Goal: Task Accomplishment & Management: Use online tool/utility

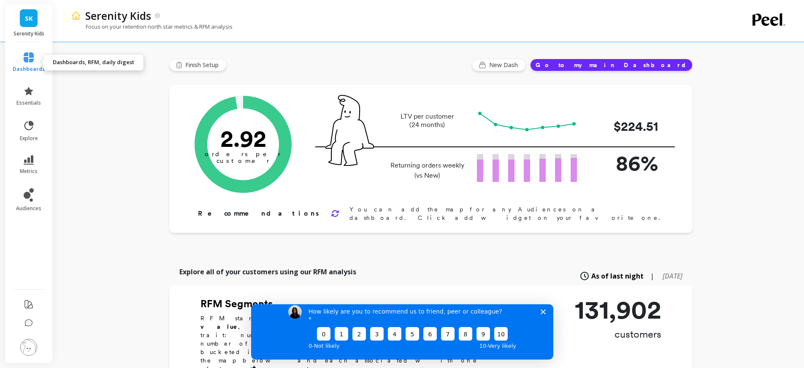
click at [20, 59] on link "dashboards" at bounding box center [29, 62] width 33 height 20
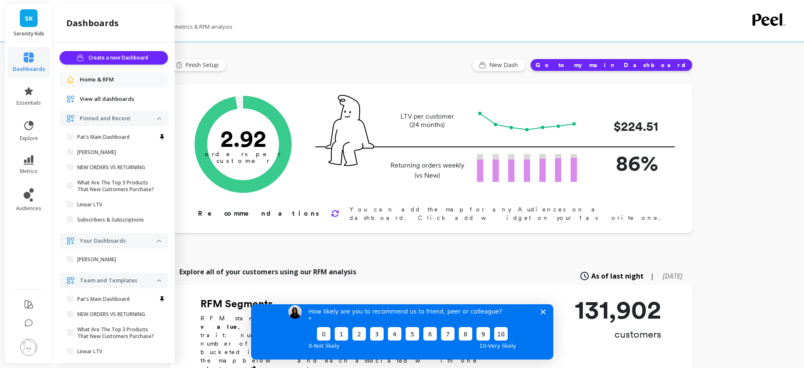
scroll to position [38, 0]
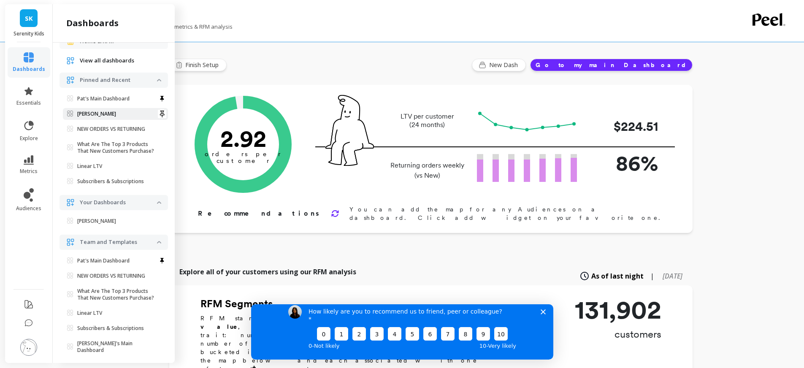
click at [116, 111] on p "[PERSON_NAME]" at bounding box center [96, 114] width 39 height 7
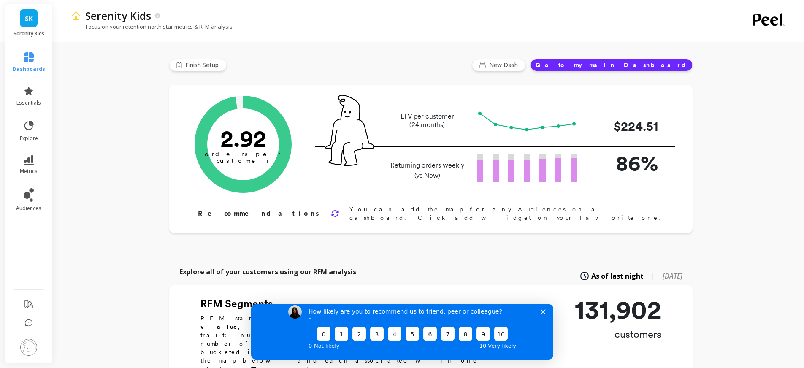
scroll to position [0, 0]
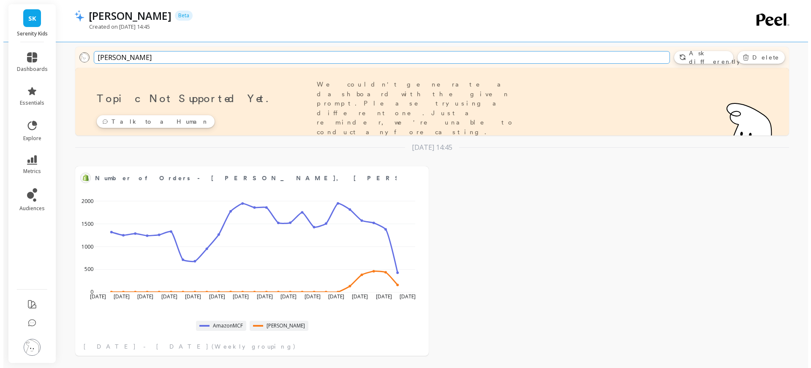
scroll to position [45, 0]
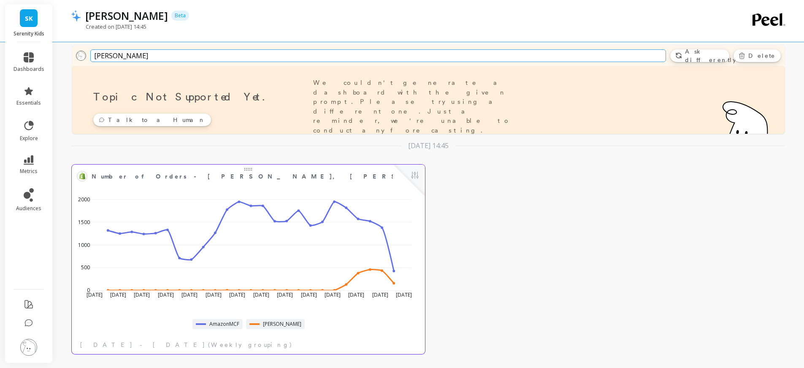
click at [177, 188] on div "[DATE] Apr [DATE] [DATE] May [DATE] [DATE] Jun [DATE] [DATE] [DATE] Aug [DATE] …" at bounding box center [245, 247] width 342 height 124
click at [408, 177] on div at bounding box center [409, 180] width 31 height 31
click at [413, 174] on button at bounding box center [415, 176] width 10 height 12
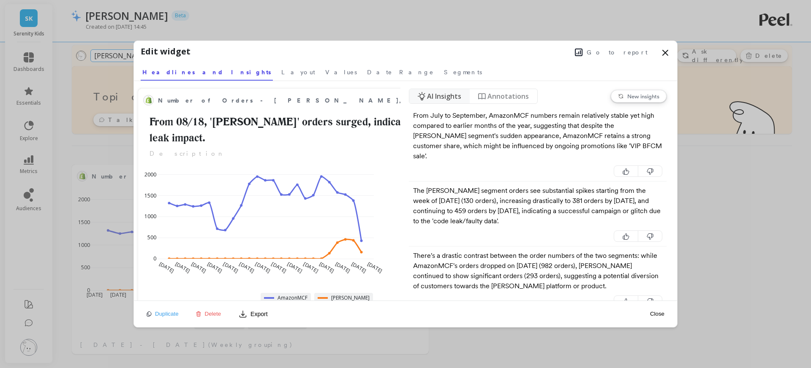
click at [663, 52] on icon at bounding box center [665, 53] width 10 height 10
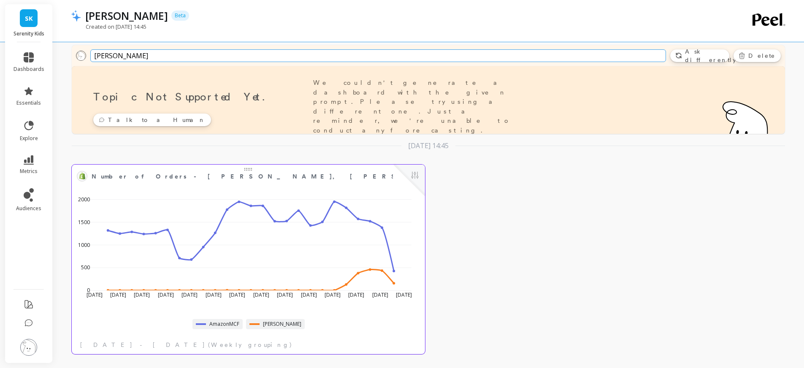
click at [422, 173] on div at bounding box center [409, 180] width 31 height 31
click at [417, 175] on button at bounding box center [415, 176] width 10 height 12
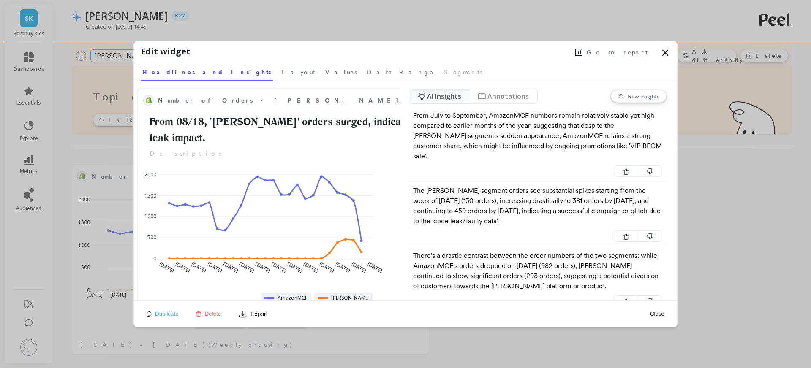
click at [622, 50] on span "Go to report" at bounding box center [616, 52] width 61 height 8
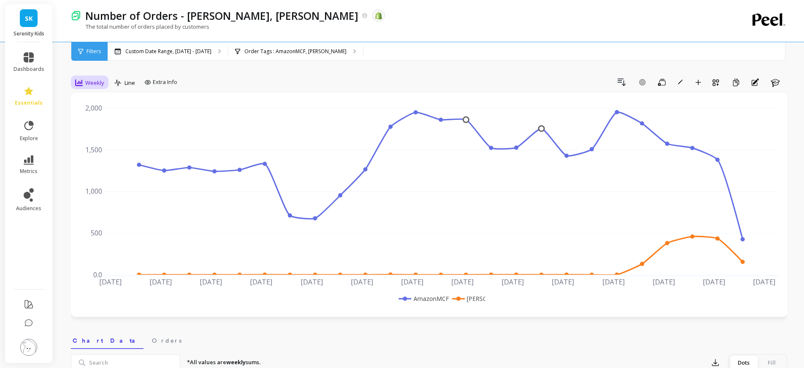
click at [92, 86] on span "Weekly" at bounding box center [94, 83] width 19 height 8
click at [179, 55] on div "Custom Date Range, Apr 1 - Sep 16" at bounding box center [168, 51] width 120 height 19
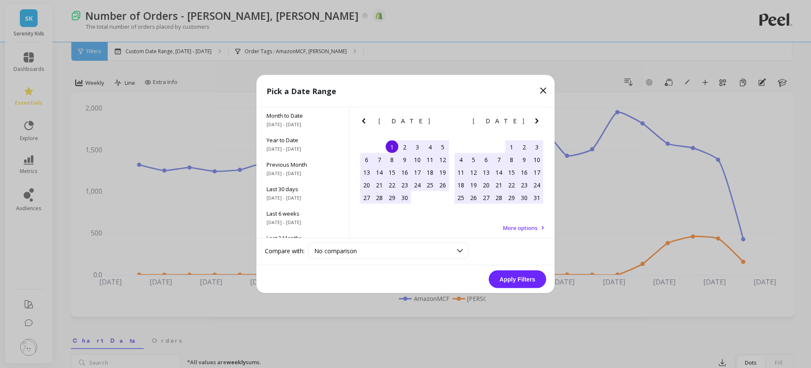
click at [538, 117] on icon "Next Month" at bounding box center [537, 121] width 10 height 10
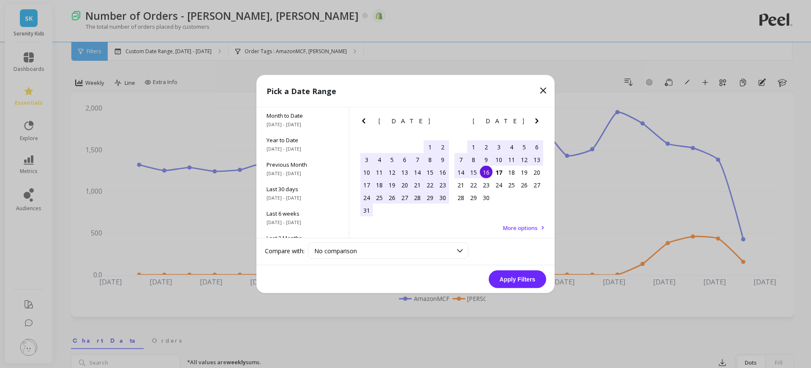
click at [487, 145] on div "2" at bounding box center [486, 147] width 13 height 13
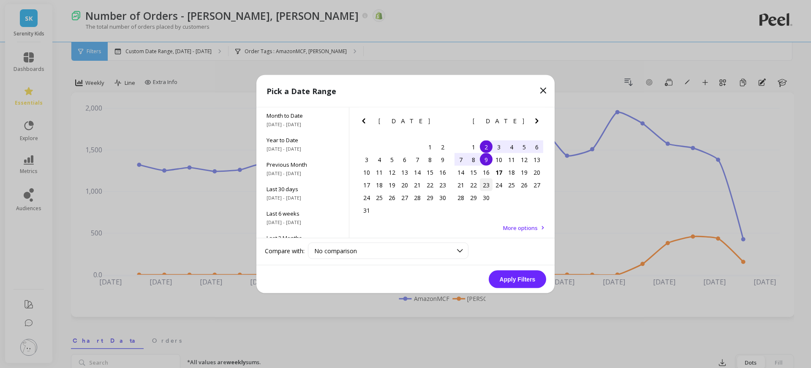
drag, startPoint x: 486, startPoint y: 157, endPoint x: 490, endPoint y: 180, distance: 23.5
click at [486, 157] on div "9" at bounding box center [486, 159] width 13 height 13
click at [519, 280] on button "Apply Filters" at bounding box center [516, 280] width 57 height 18
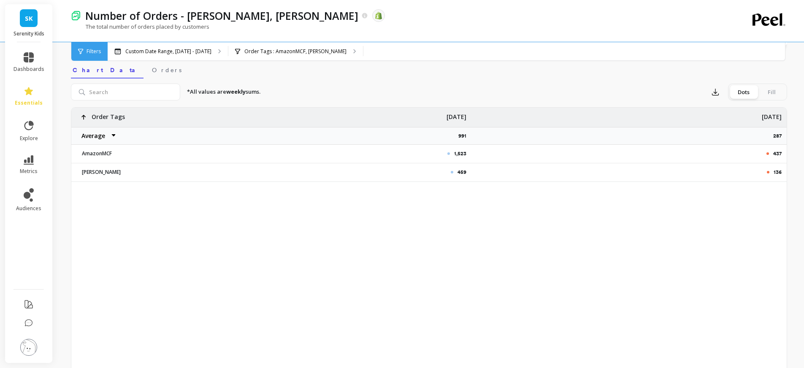
scroll to position [270, 0]
click at [717, 96] on icon "button" at bounding box center [716, 93] width 6 height 6
click at [735, 207] on div "1,523 437 459 136 Order Tags Average Sum Max Min Sep 1 991 Sep 8 287 AmazonMCF …" at bounding box center [429, 242] width 716 height 266
click at [710, 93] on button "button" at bounding box center [715, 93] width 15 height 14
click at [735, 149] on span "Google Sheets" at bounding box center [744, 147] width 39 height 8
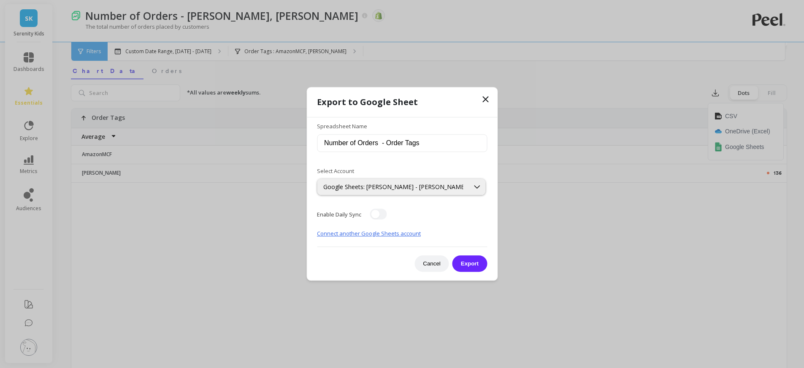
click at [491, 264] on div "Export to Google Sheet Spreadsheet Name Number of Orders - Order Tags Select Ac…" at bounding box center [402, 183] width 190 height 193
click at [480, 261] on button "Export" at bounding box center [470, 264] width 35 height 16
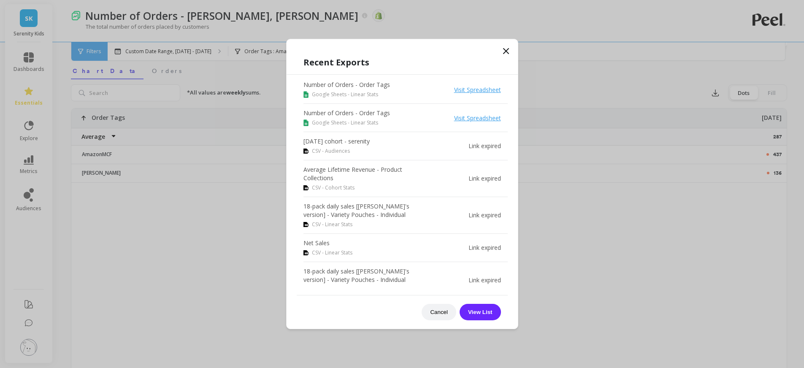
click at [508, 50] on icon at bounding box center [506, 51] width 10 height 10
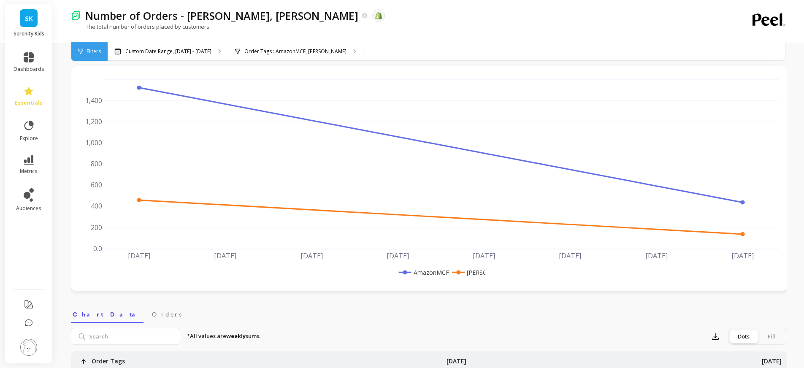
scroll to position [26, 0]
click at [182, 53] on p "Custom Date Range, Sep 2 - Sep 9" at bounding box center [168, 51] width 86 height 7
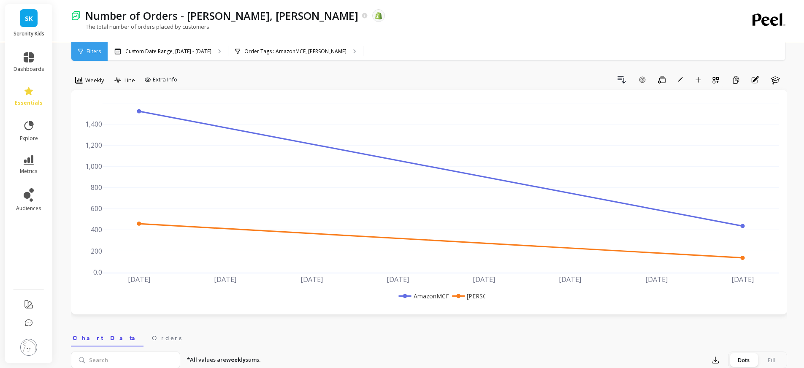
scroll to position [0, 0]
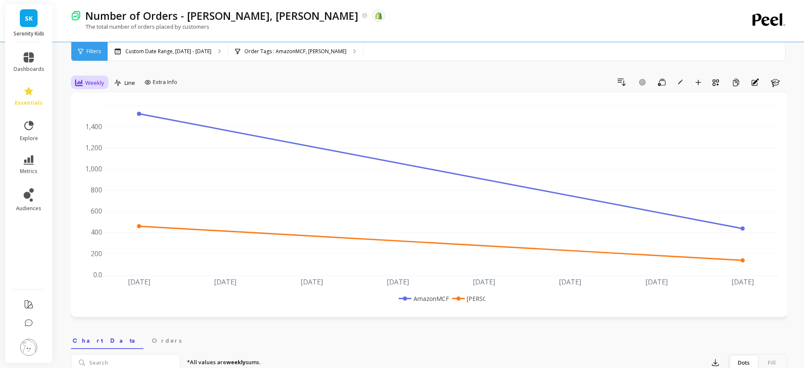
click at [81, 82] on icon at bounding box center [79, 82] width 8 height 7
click at [97, 118] on div "Daily" at bounding box center [102, 118] width 48 height 8
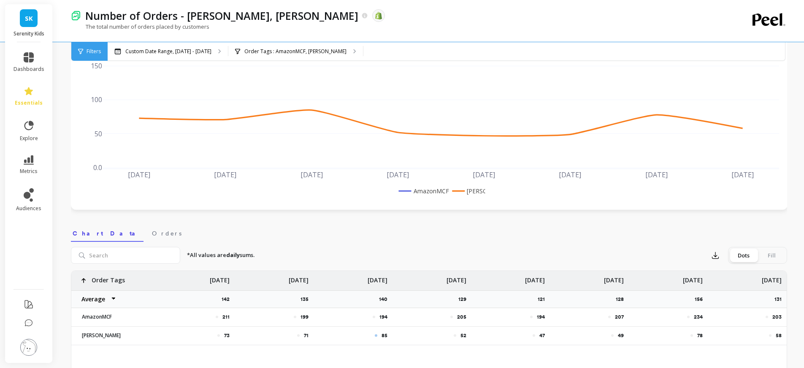
scroll to position [287, 0]
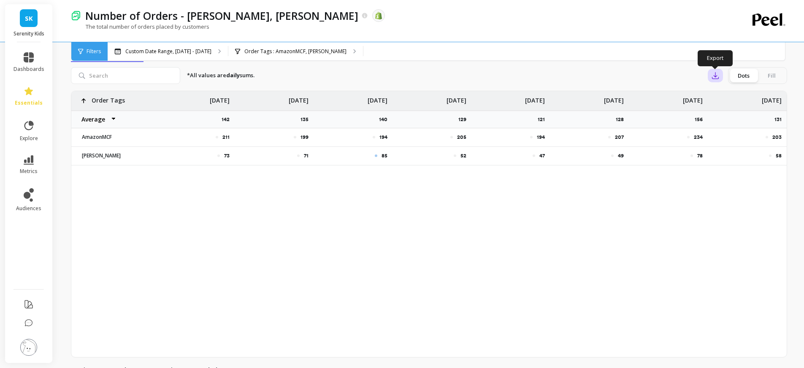
click at [713, 72] on icon "button" at bounding box center [715, 75] width 8 height 8
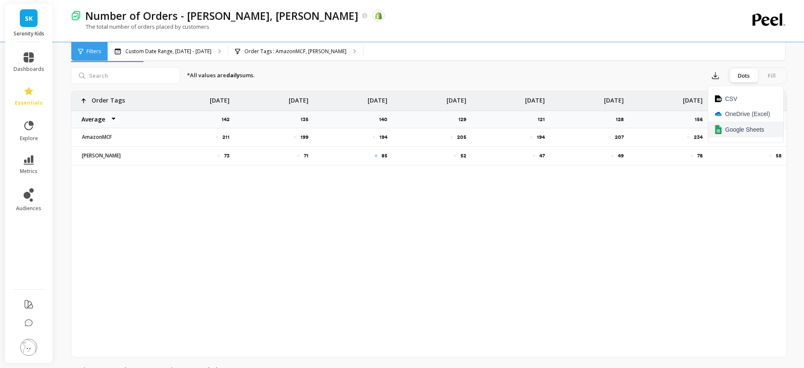
click at [736, 129] on span "Google Sheets" at bounding box center [744, 129] width 39 height 8
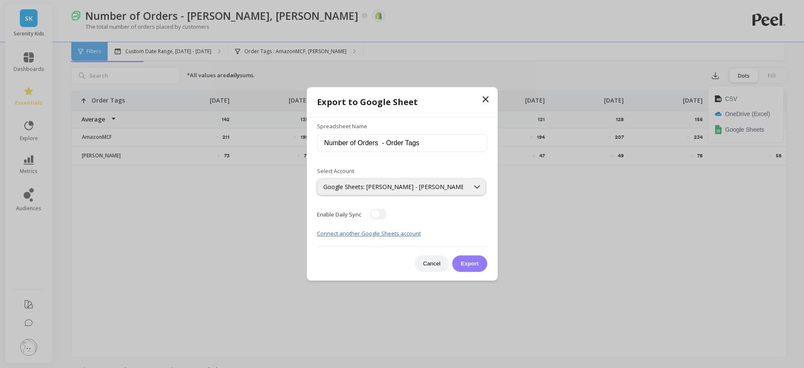
click at [475, 264] on button "Export" at bounding box center [470, 264] width 35 height 16
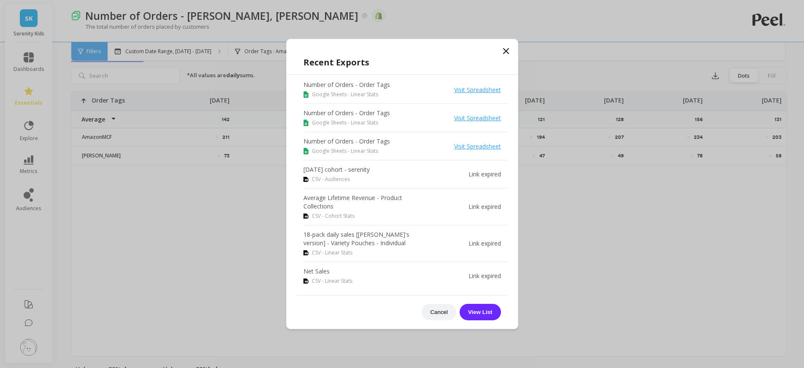
click at [507, 49] on icon at bounding box center [506, 51] width 10 height 10
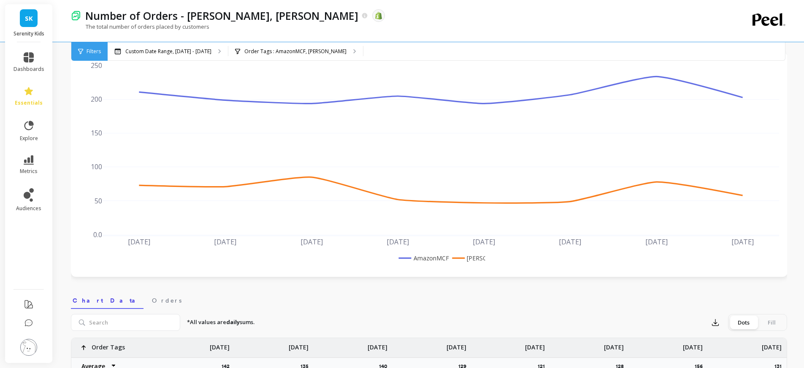
scroll to position [0, 0]
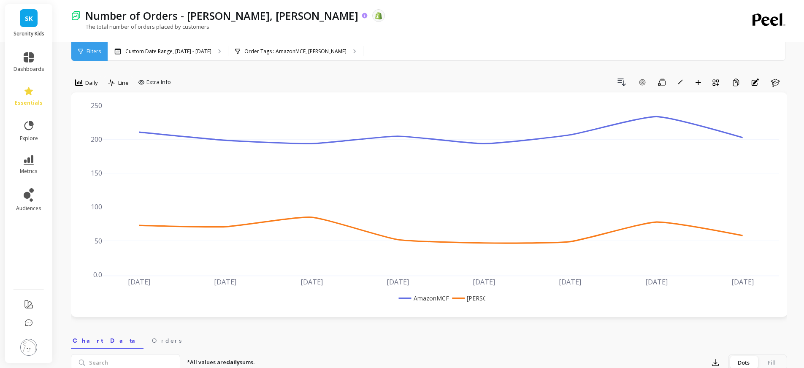
click at [362, 14] on icon at bounding box center [364, 15] width 5 height 5
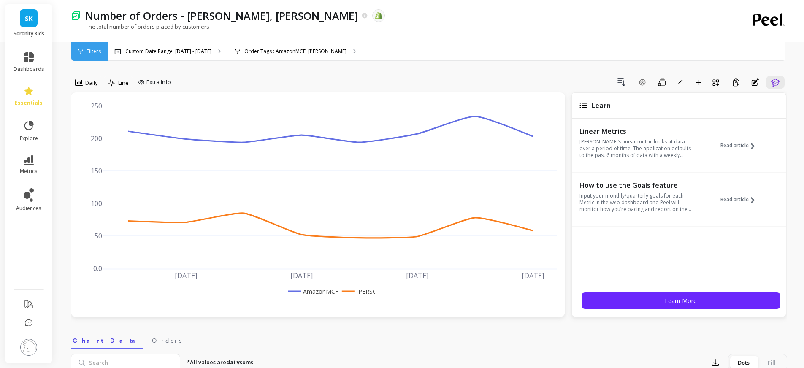
click at [72, 18] on img at bounding box center [76, 16] width 10 height 10
click at [76, 16] on img at bounding box center [76, 16] width 10 height 10
click at [263, 51] on p "Order Tags : AmazonMCF, Taylor" at bounding box center [295, 51] width 102 height 7
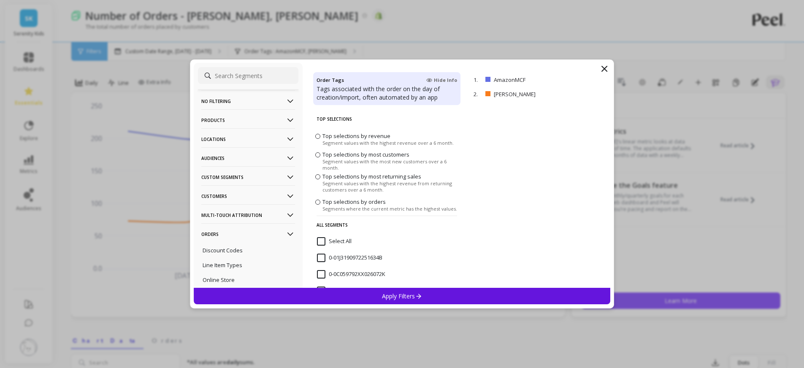
click at [606, 67] on icon at bounding box center [604, 68] width 5 height 5
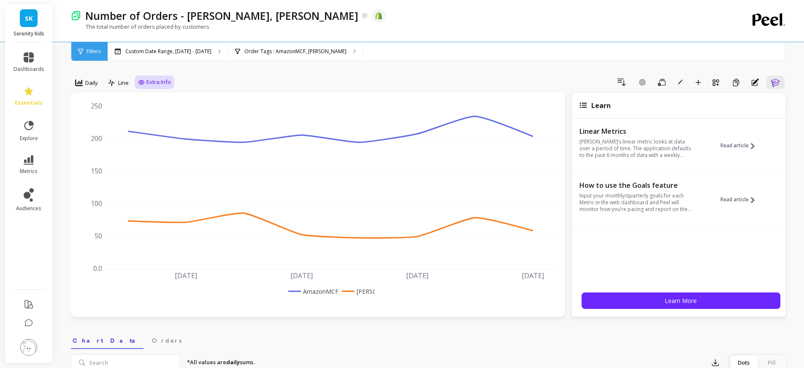
click at [158, 85] on span "Extra Info" at bounding box center [158, 82] width 24 height 8
click at [212, 84] on div "Drill Down Add Goal Save Rename Add to Dashboard Create a Copy Annotations Learn" at bounding box center [480, 83] width 613 height 14
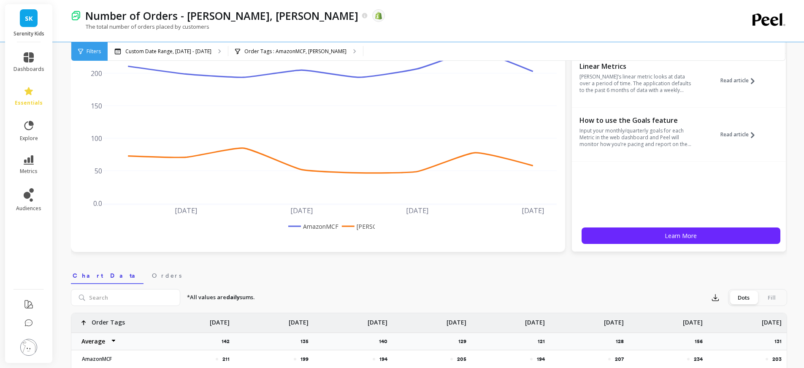
scroll to position [163, 0]
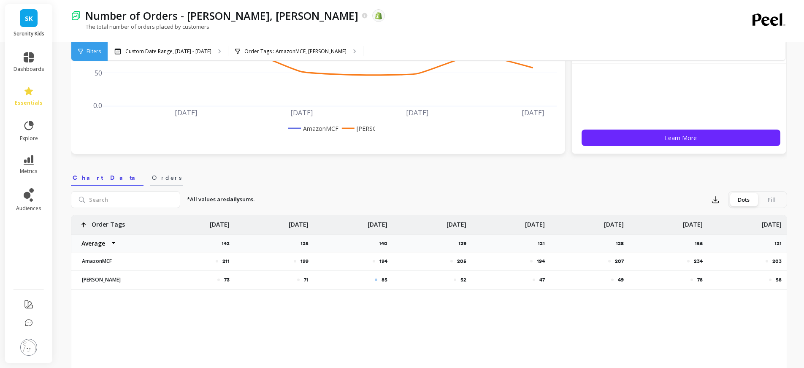
click at [152, 175] on span "Orders" at bounding box center [167, 178] width 30 height 8
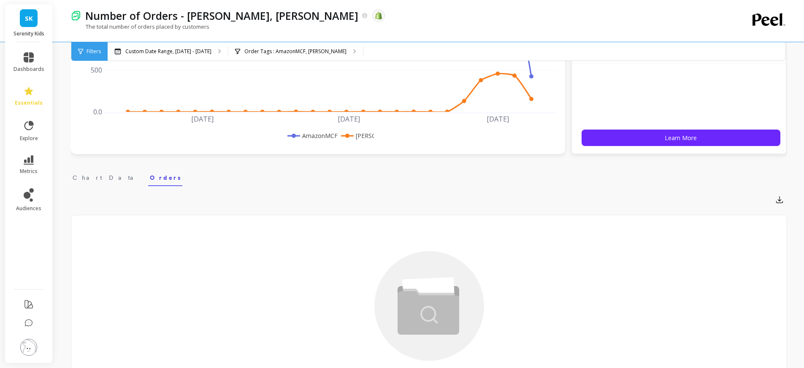
scroll to position [233, 0]
